Goal: Check status: Check status

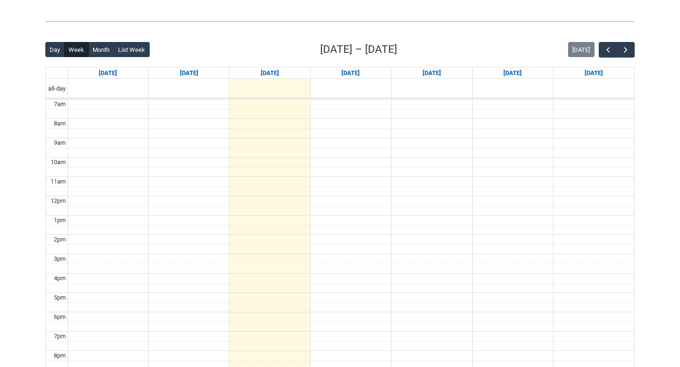
scroll to position [206, 0]
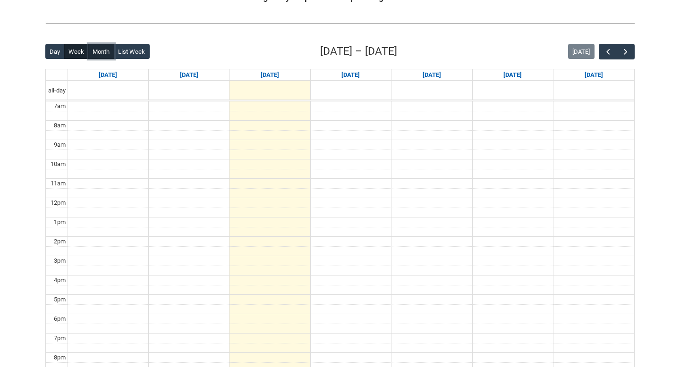
click at [100, 49] on button "Month" at bounding box center [101, 51] width 26 height 15
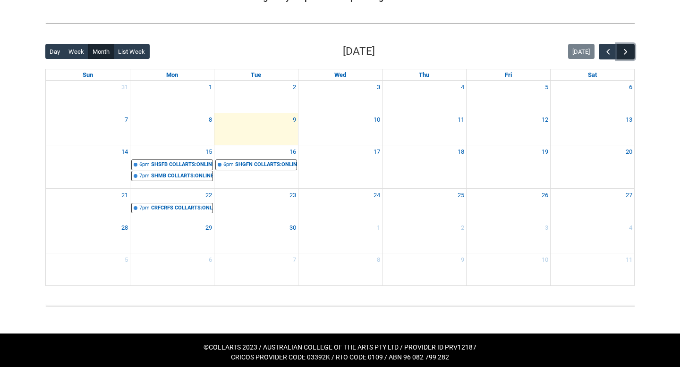
click at [624, 55] on span "button" at bounding box center [625, 51] width 9 height 9
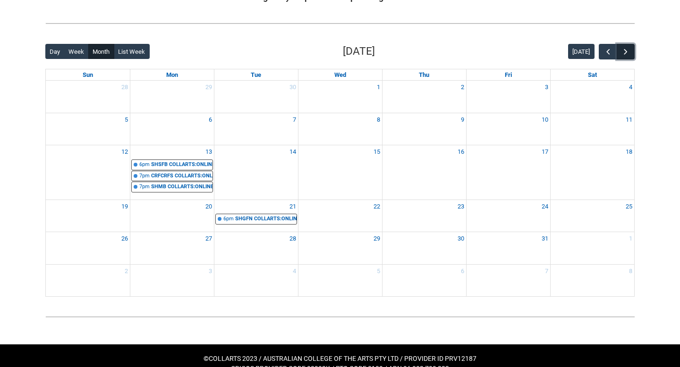
click at [624, 55] on span "button" at bounding box center [625, 51] width 9 height 9
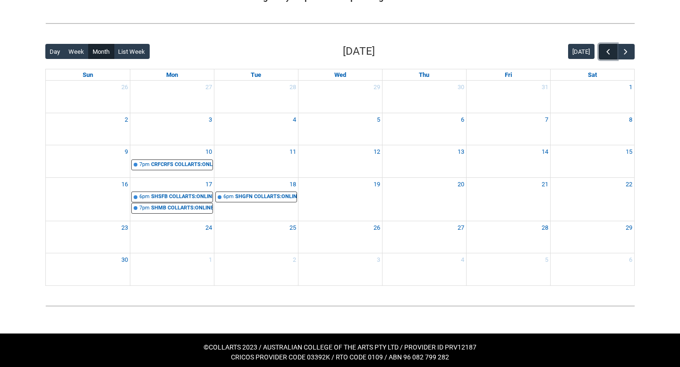
click at [602, 51] on button "button" at bounding box center [608, 52] width 18 height 16
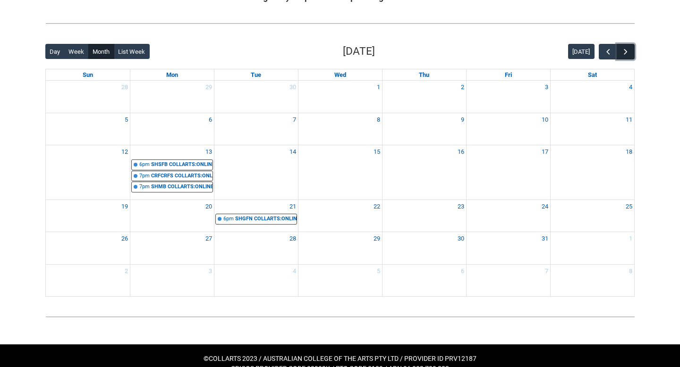
click at [629, 52] on span "button" at bounding box center [625, 51] width 9 height 9
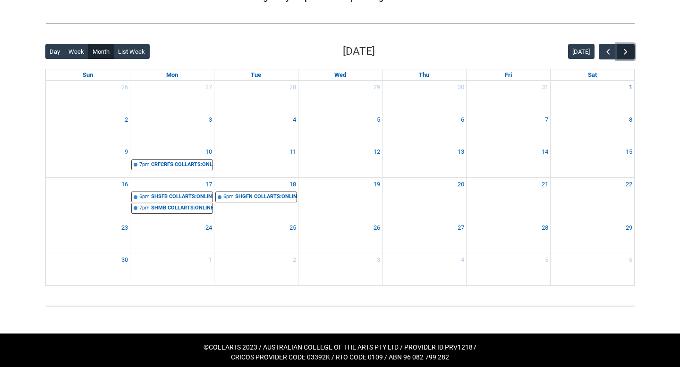
click at [629, 52] on span "button" at bounding box center [625, 51] width 9 height 9
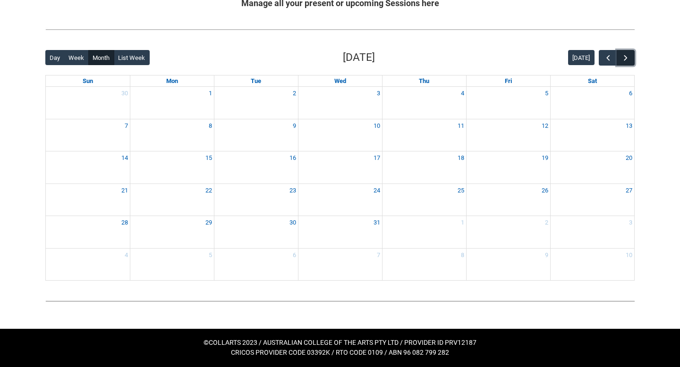
scroll to position [200, 0]
click at [629, 52] on button "button" at bounding box center [625, 58] width 18 height 16
click at [607, 57] on span "button" at bounding box center [607, 57] width 9 height 9
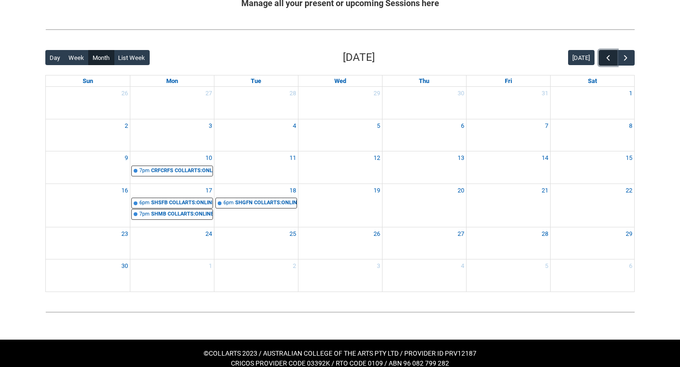
click at [607, 57] on span "button" at bounding box center [607, 57] width 9 height 9
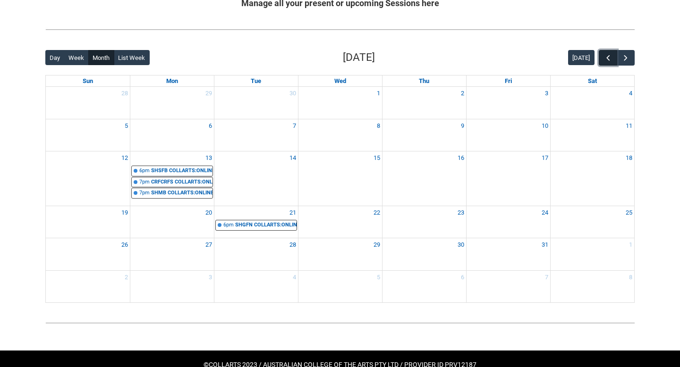
click at [607, 57] on span "button" at bounding box center [607, 57] width 9 height 9
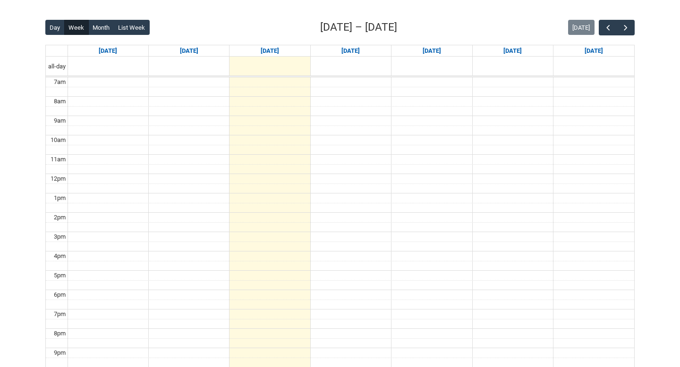
scroll to position [231, 0]
click at [625, 24] on span "button" at bounding box center [625, 26] width 9 height 9
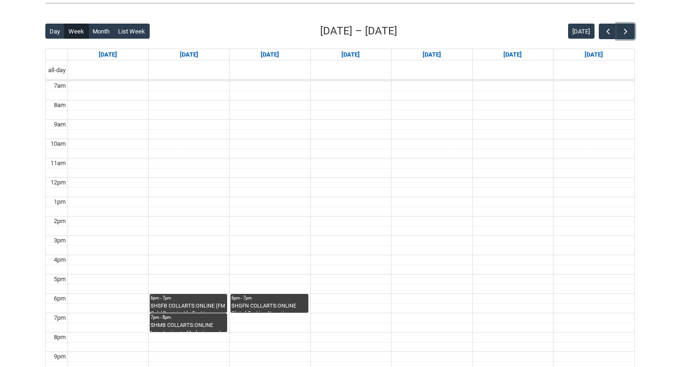
scroll to position [225, 0]
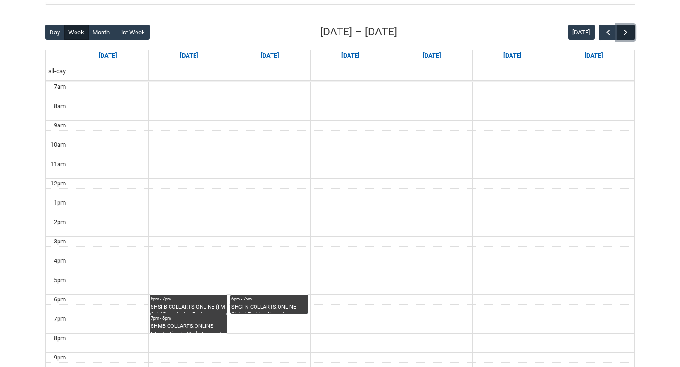
click at [619, 30] on button "button" at bounding box center [625, 33] width 18 height 16
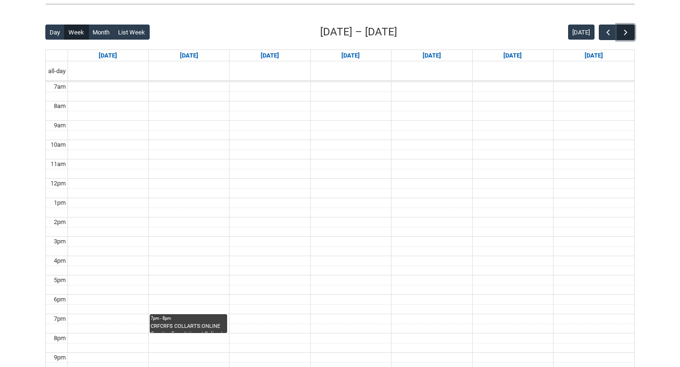
click at [628, 38] on button "button" at bounding box center [625, 33] width 18 height 16
click at [602, 33] on button "button" at bounding box center [608, 33] width 18 height 16
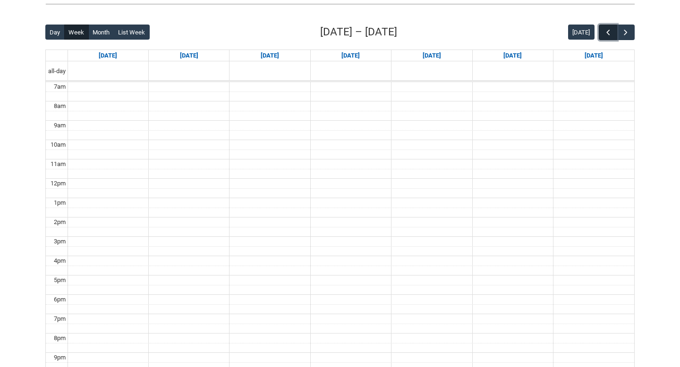
click at [602, 33] on button "button" at bounding box center [608, 33] width 18 height 16
